Goal: Communication & Community: Participate in discussion

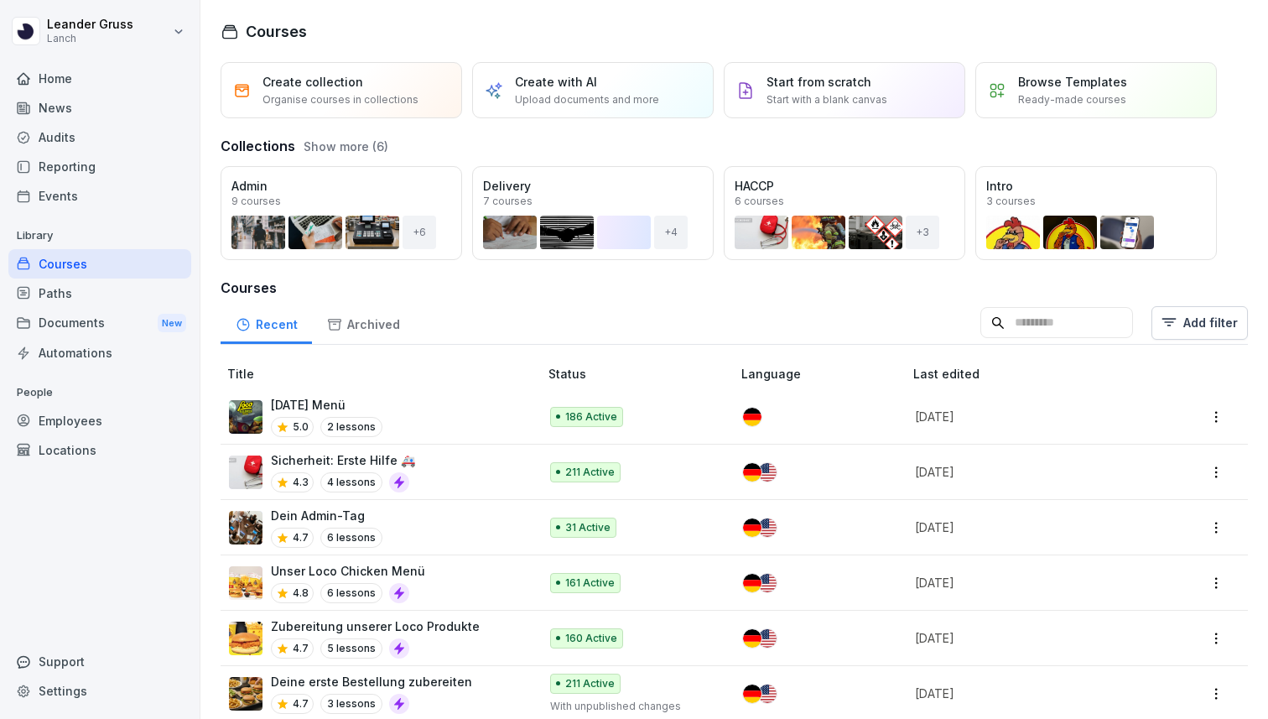
scroll to position [257, 0]
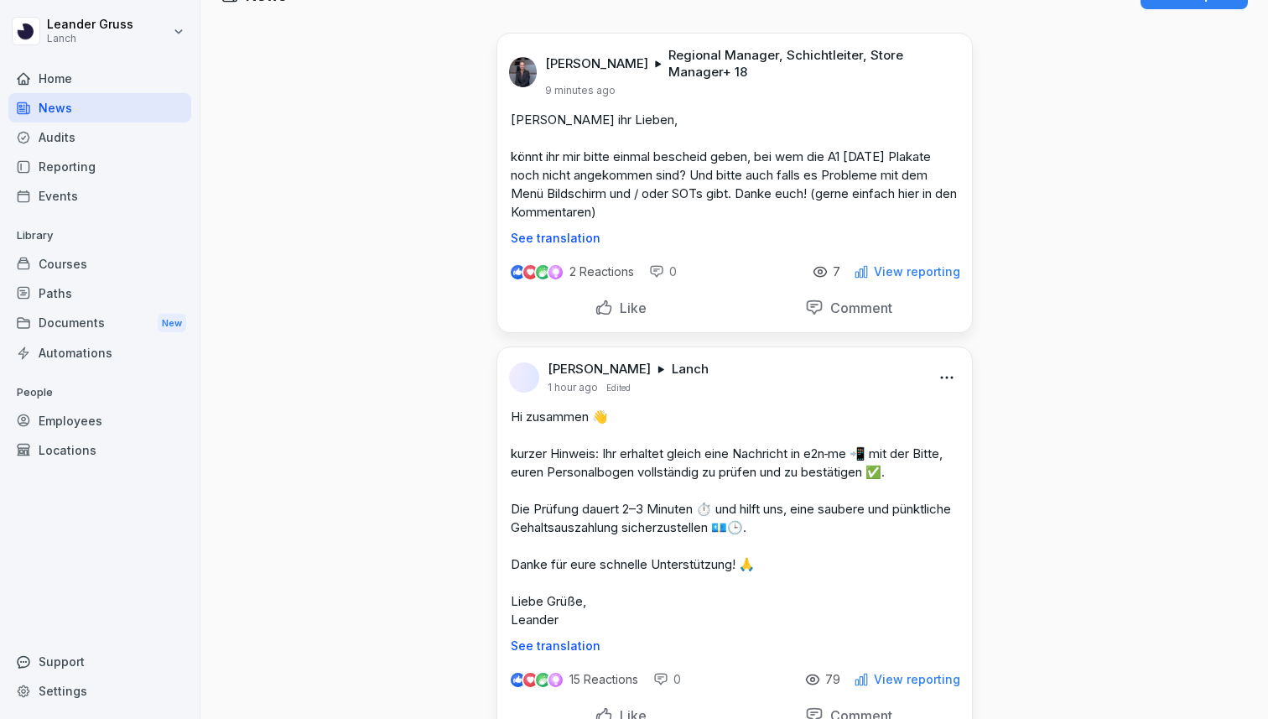
scroll to position [32, 0]
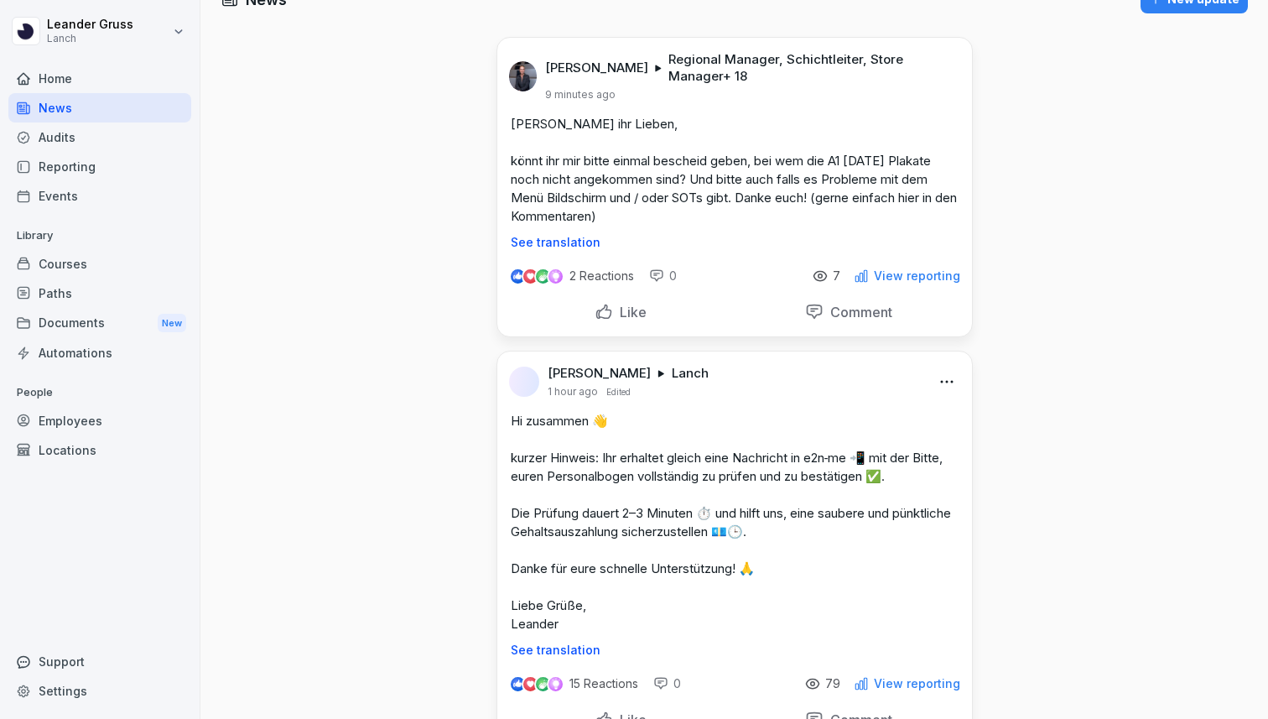
click at [646, 309] on div "Like" at bounding box center [621, 312] width 220 height 32
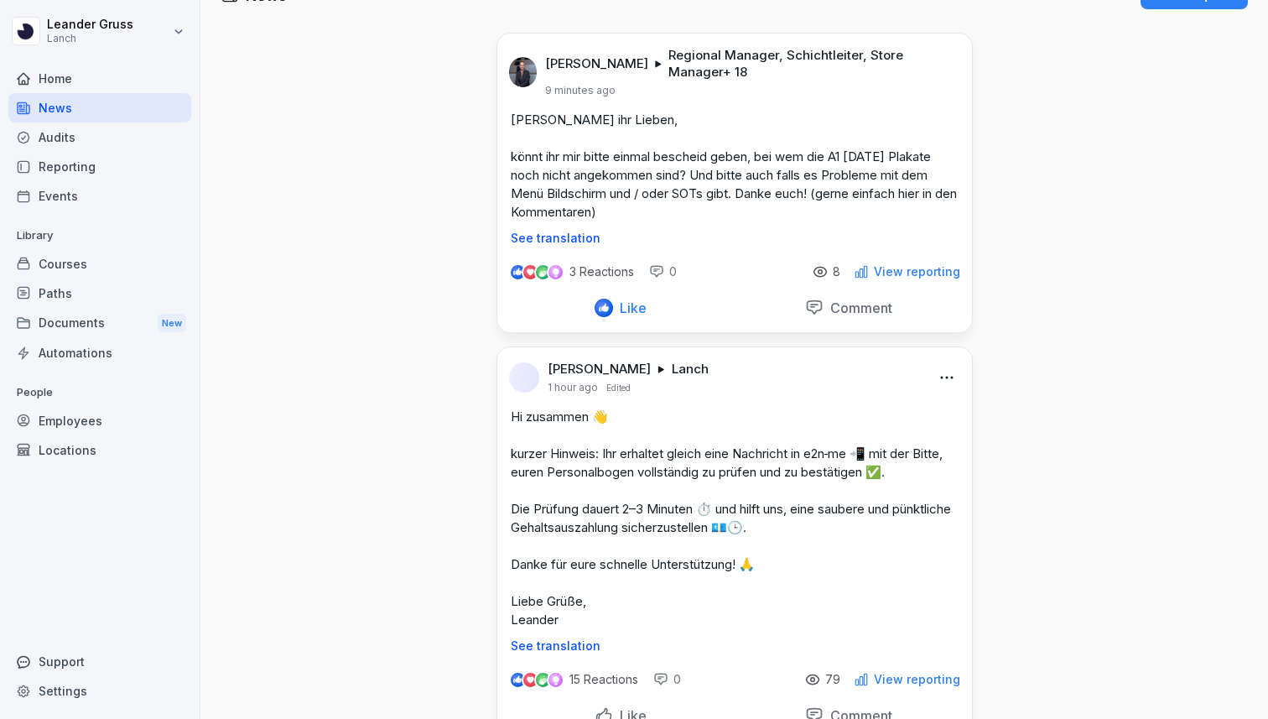
scroll to position [0, 0]
